Goal: Task Accomplishment & Management: Use online tool/utility

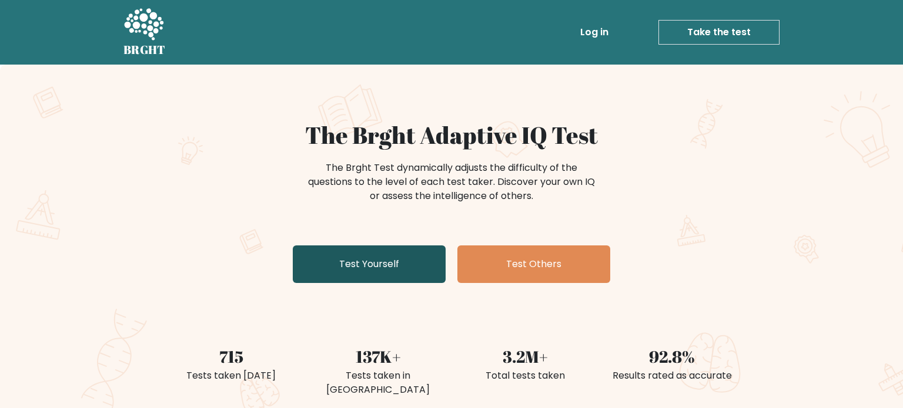
click at [361, 254] on link "Test Yourself" at bounding box center [369, 265] width 153 height 38
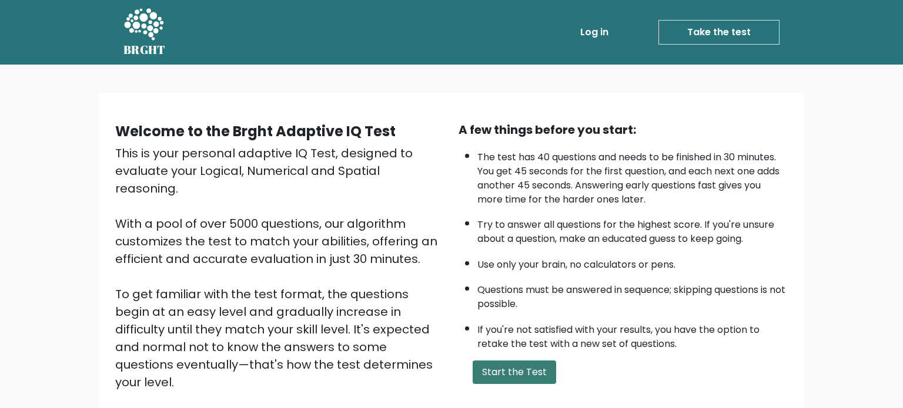
click at [486, 361] on button "Start the Test" at bounding box center [513, 373] width 83 height 24
